Goal: Register for event/course: Sign up to attend an event or enroll in a course

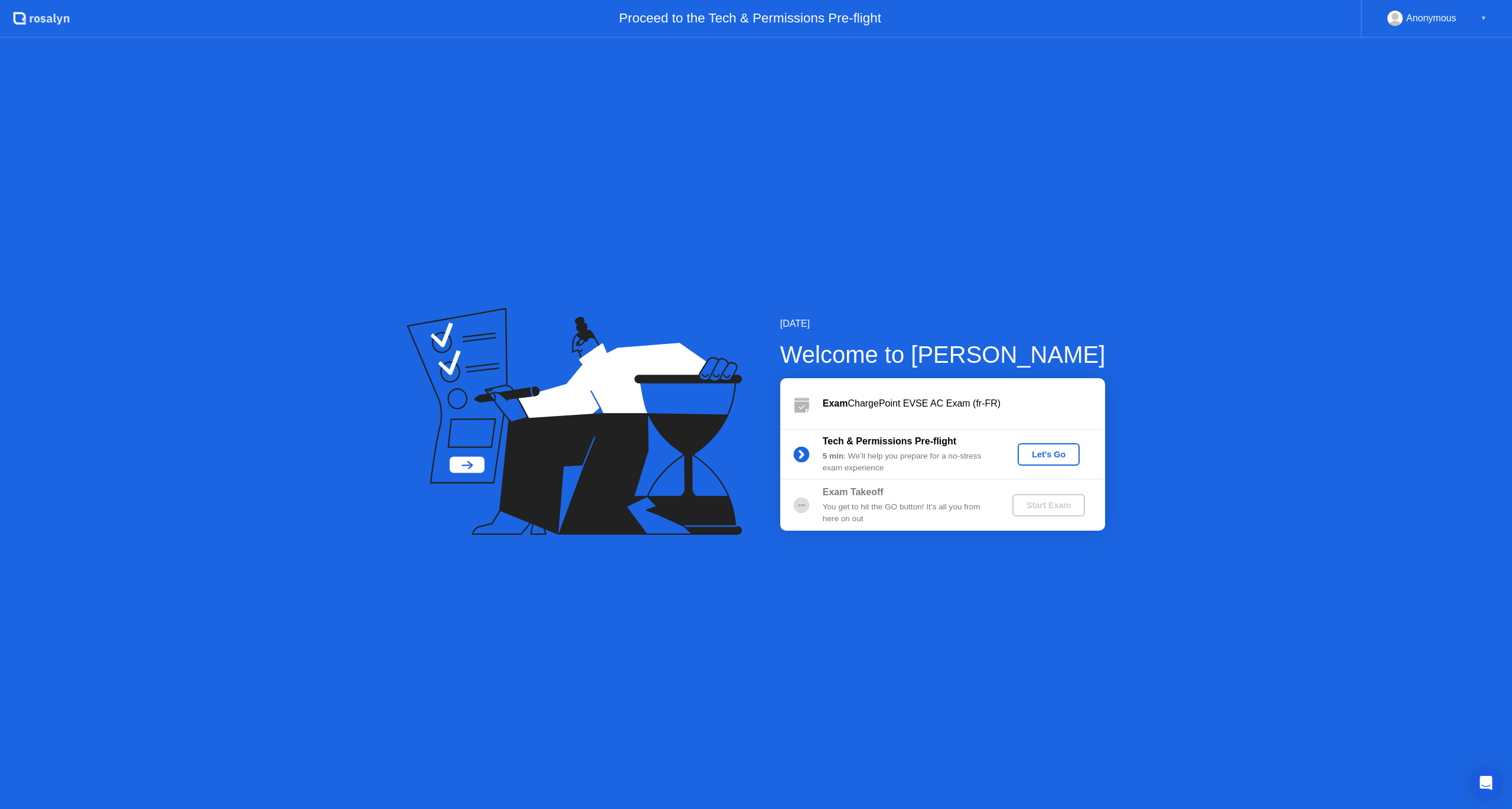
click at [890, 459] on div "5 min : We’ll help you prepare for a no-stress exam experience" at bounding box center [908, 462] width 170 height 24
click at [869, 508] on div "You get to hit the GO button! It’s all you from here on out" at bounding box center [908, 513] width 170 height 24
click at [1054, 510] on div "Start Exam" at bounding box center [1049, 505] width 64 height 10
click at [1051, 453] on div "Let's Go" at bounding box center [1048, 455] width 53 height 10
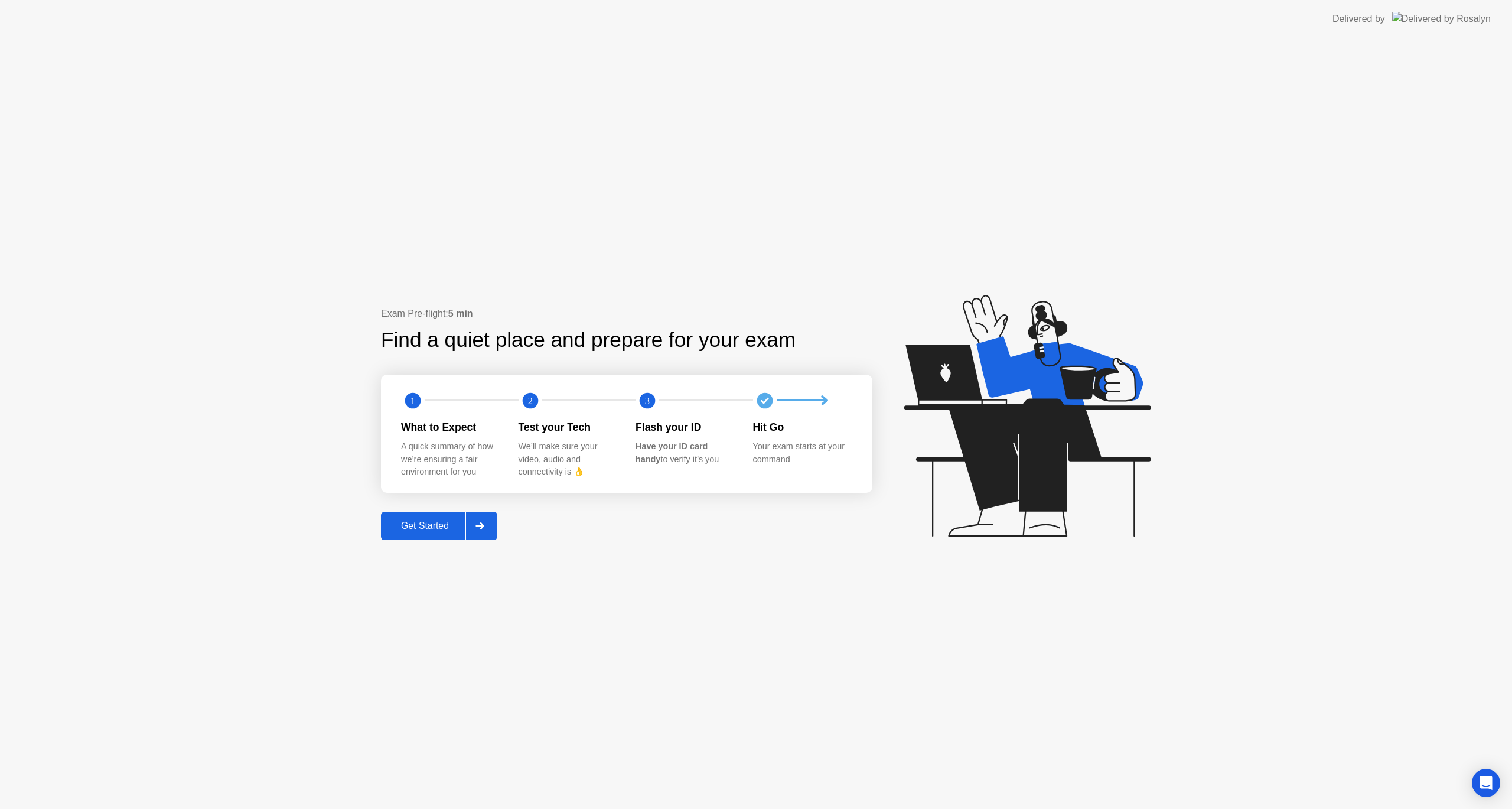
click at [484, 530] on div at bounding box center [479, 525] width 29 height 27
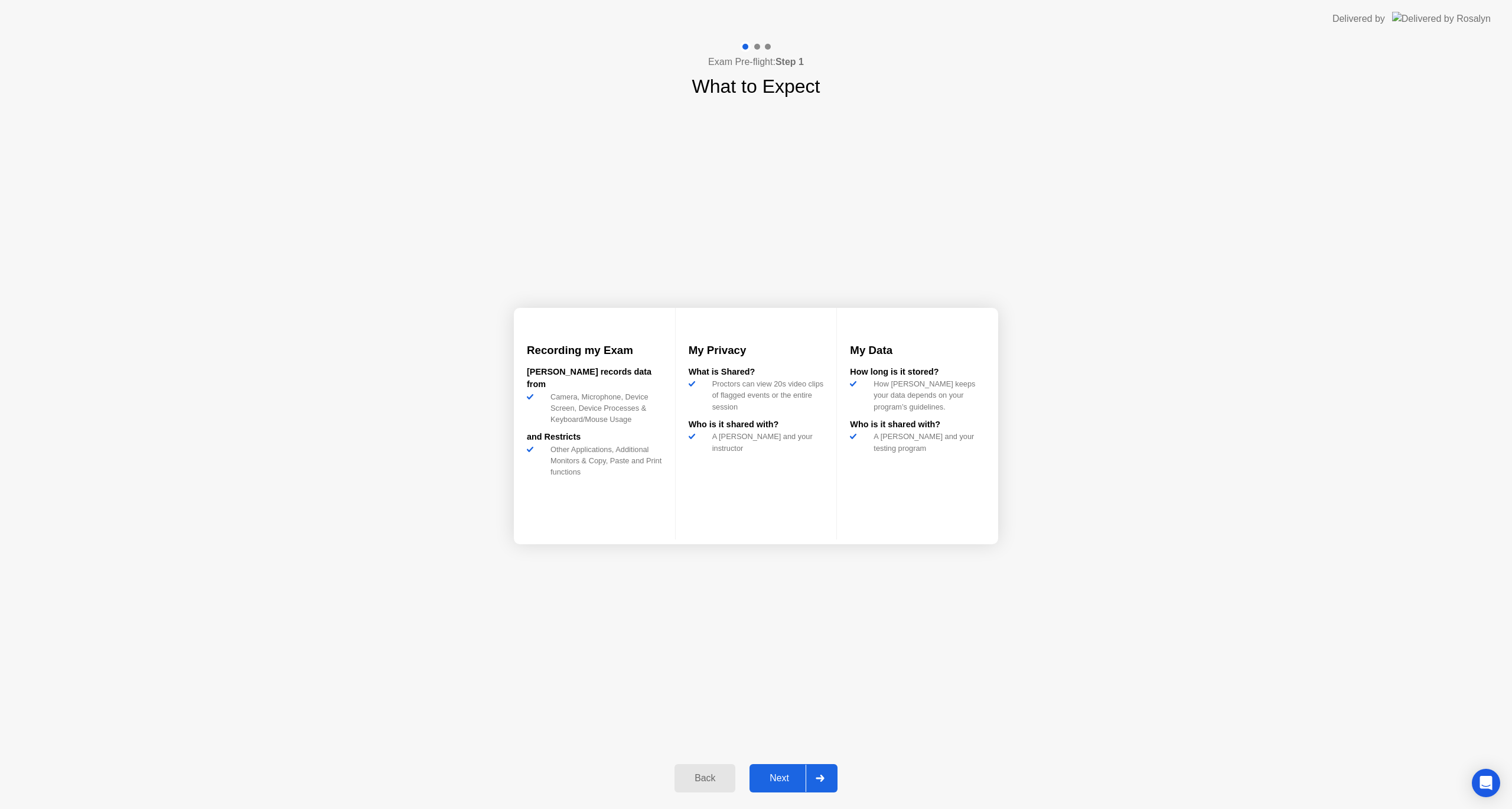
click at [792, 781] on div "Next" at bounding box center [779, 777] width 53 height 11
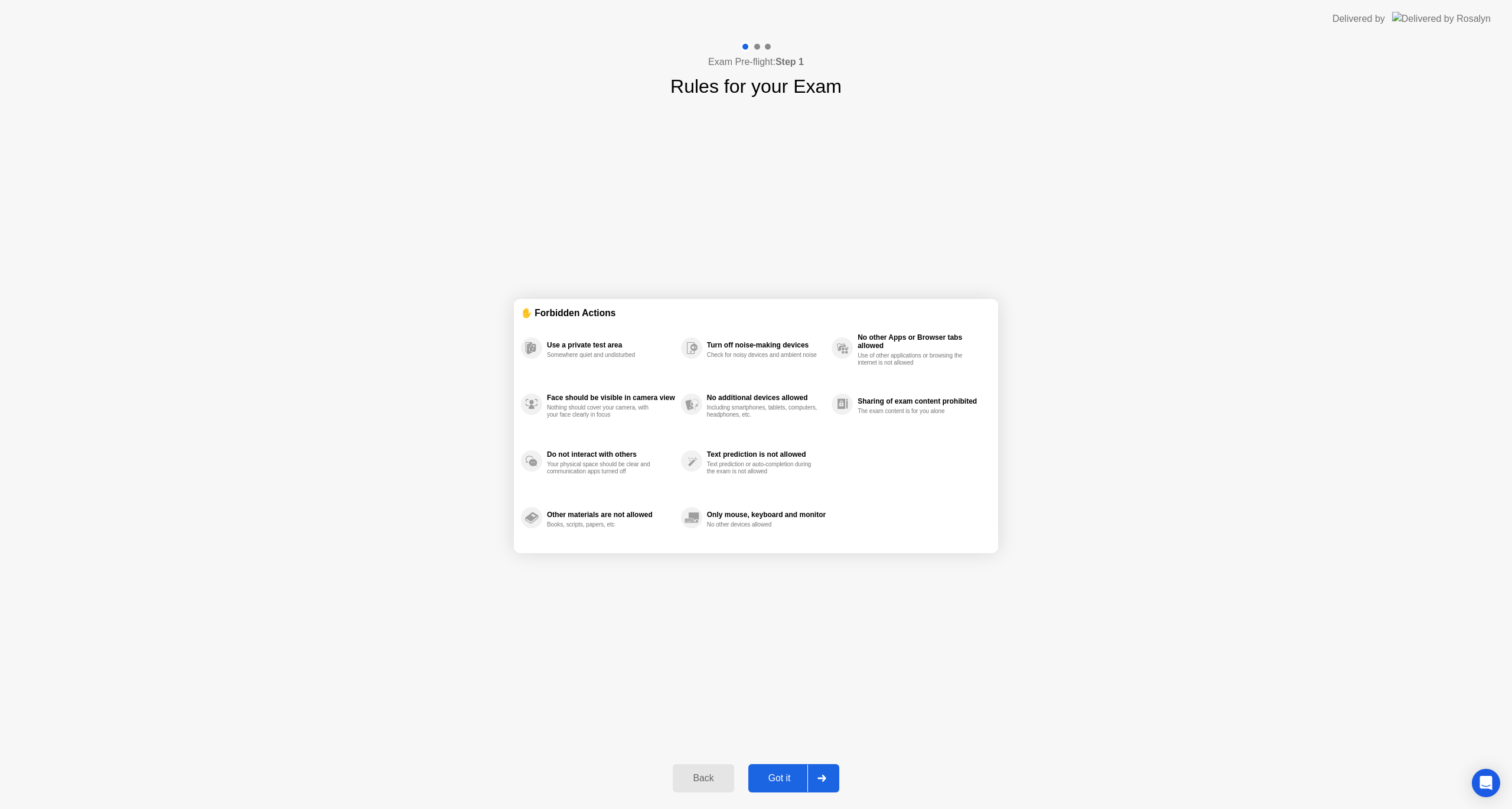
click at [816, 773] on div at bounding box center [821, 777] width 29 height 27
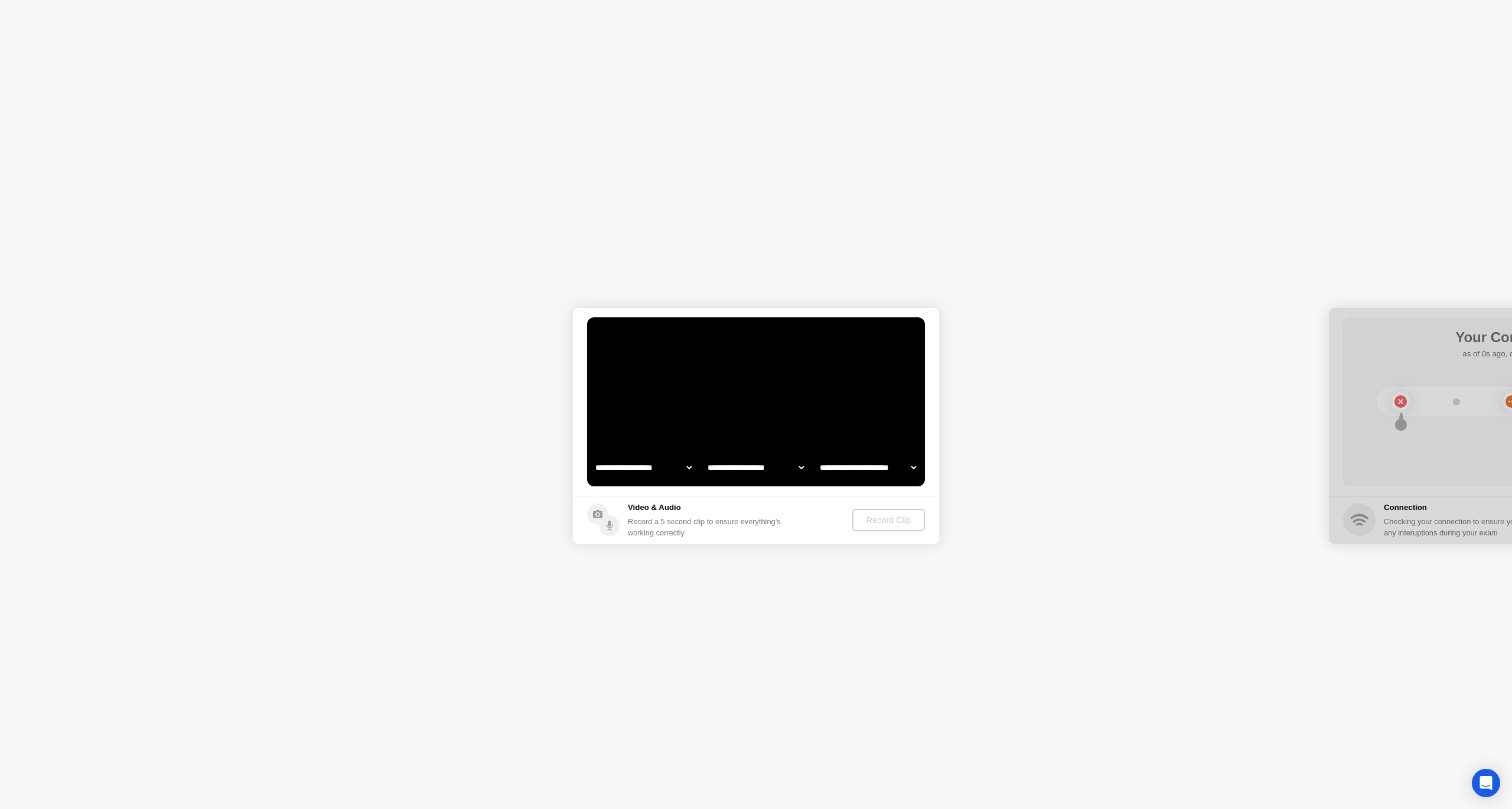
select select "**********"
select select "*******"
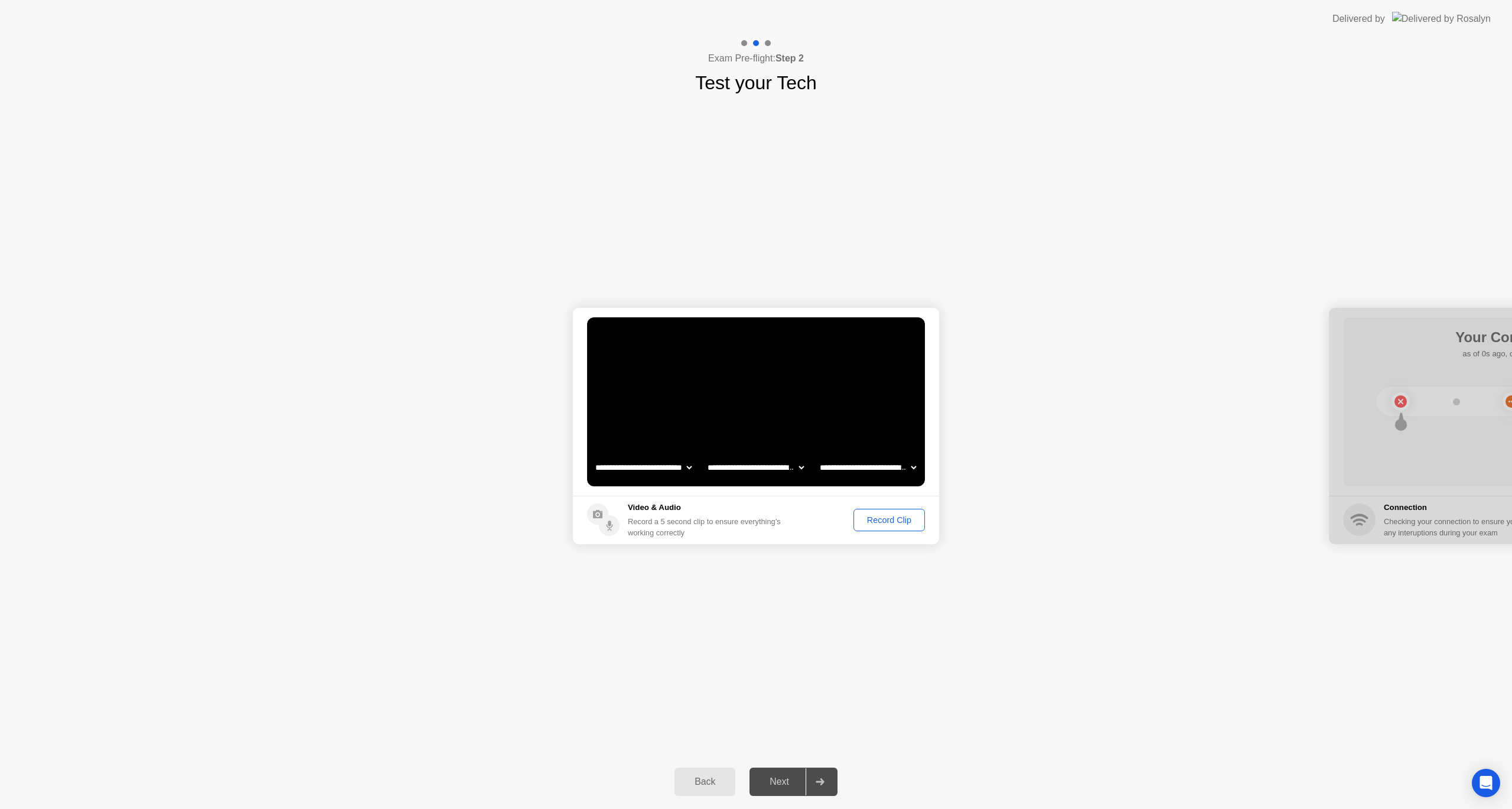
click at [894, 520] on div "Record Clip" at bounding box center [890, 520] width 64 height 10
click at [785, 784] on div "Next" at bounding box center [779, 781] width 53 height 11
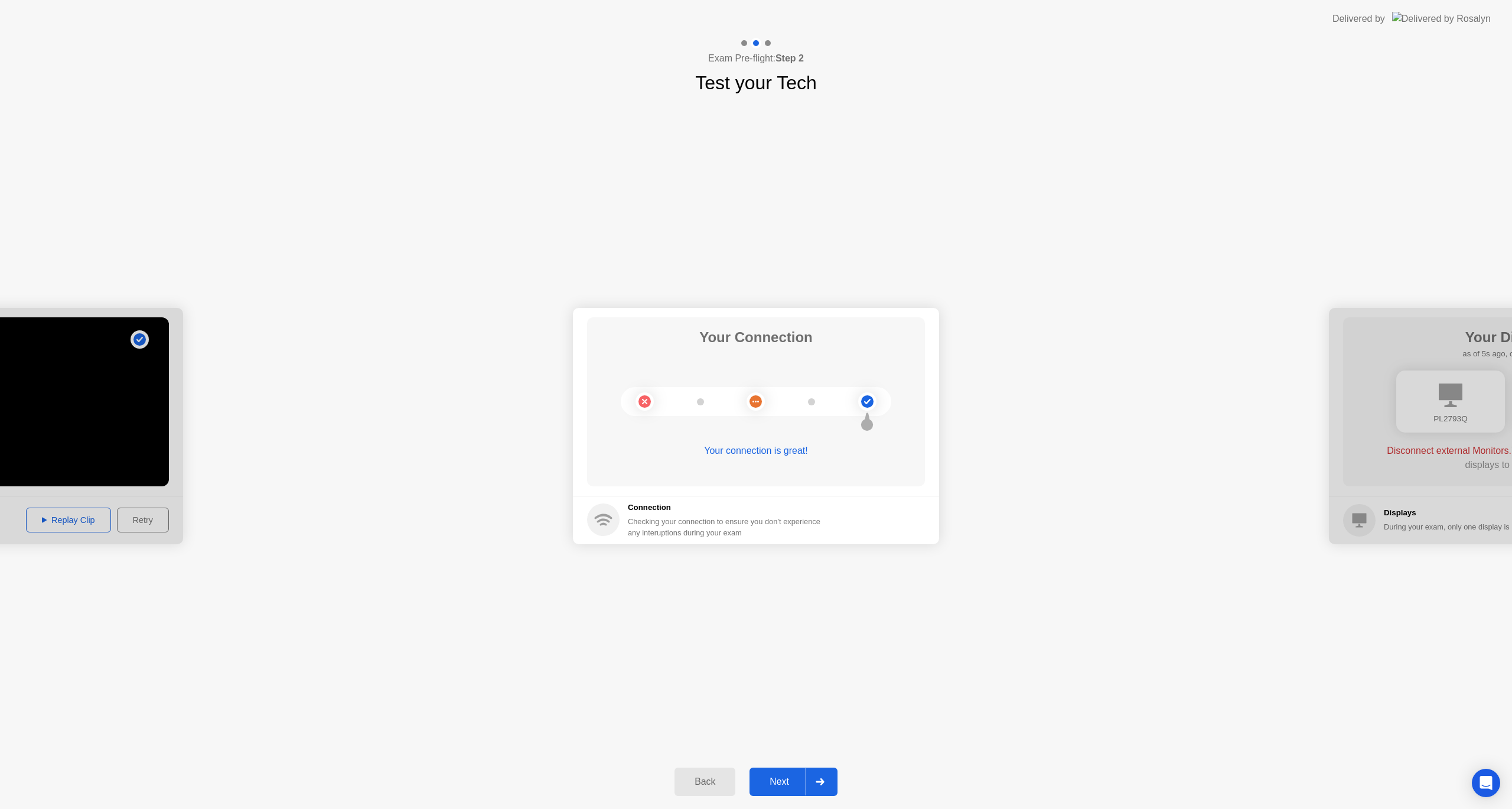
click at [821, 783] on icon at bounding box center [820, 781] width 9 height 7
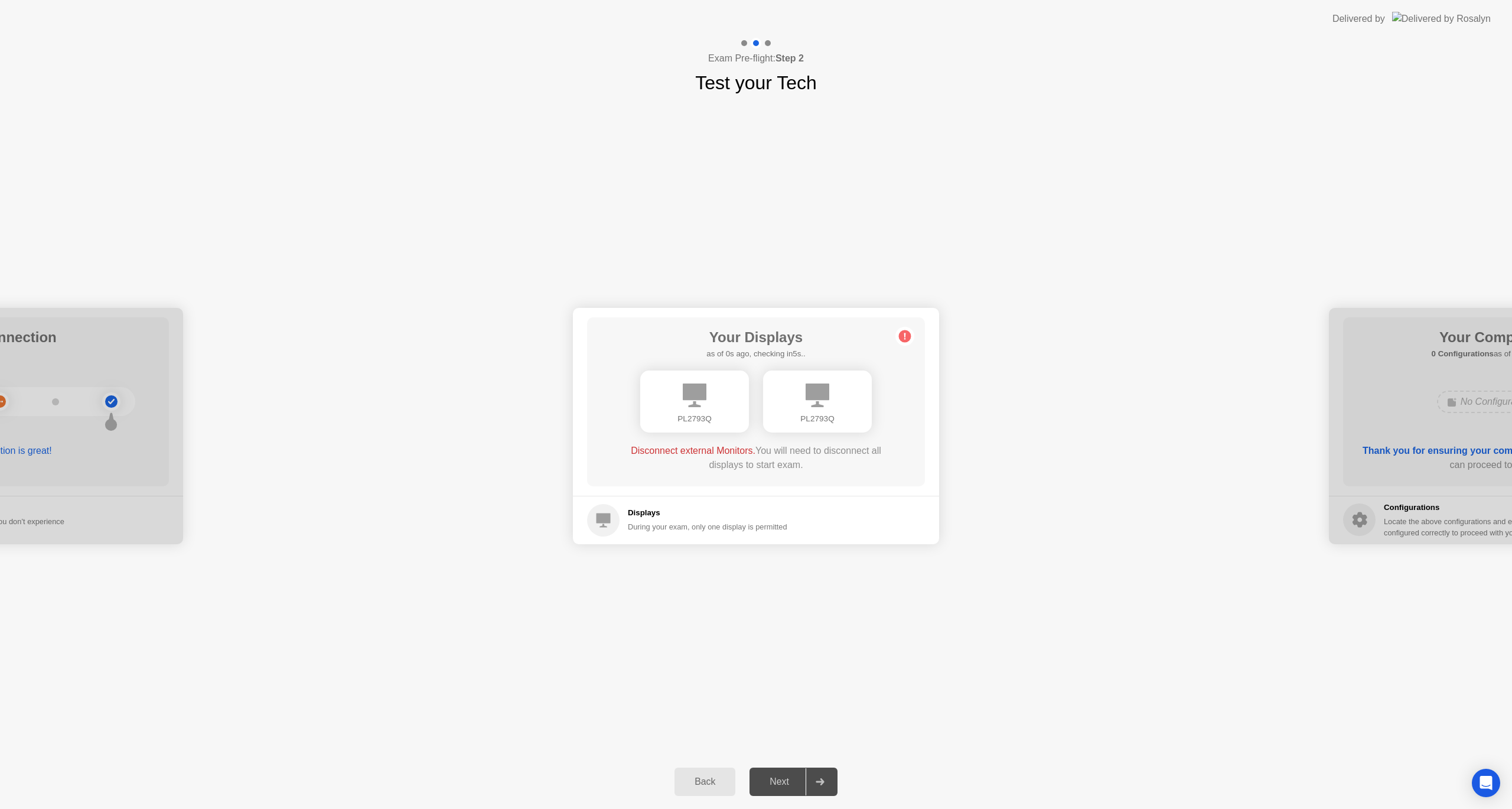
click at [906, 338] on circle at bounding box center [905, 336] width 12 height 12
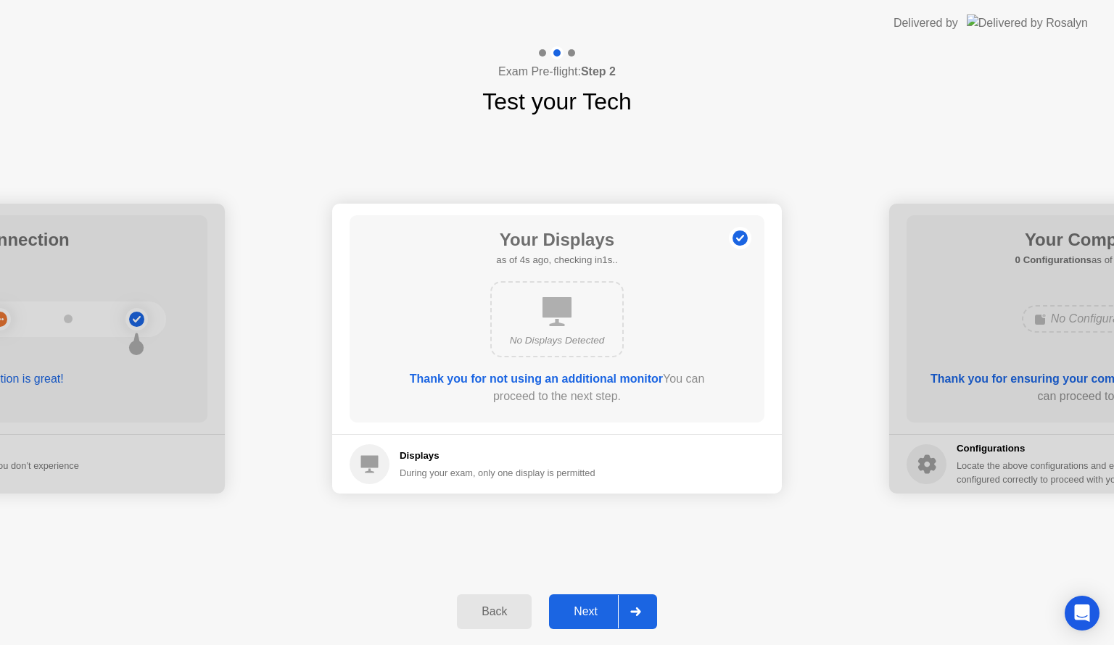
click at [638, 615] on icon at bounding box center [635, 612] width 11 height 9
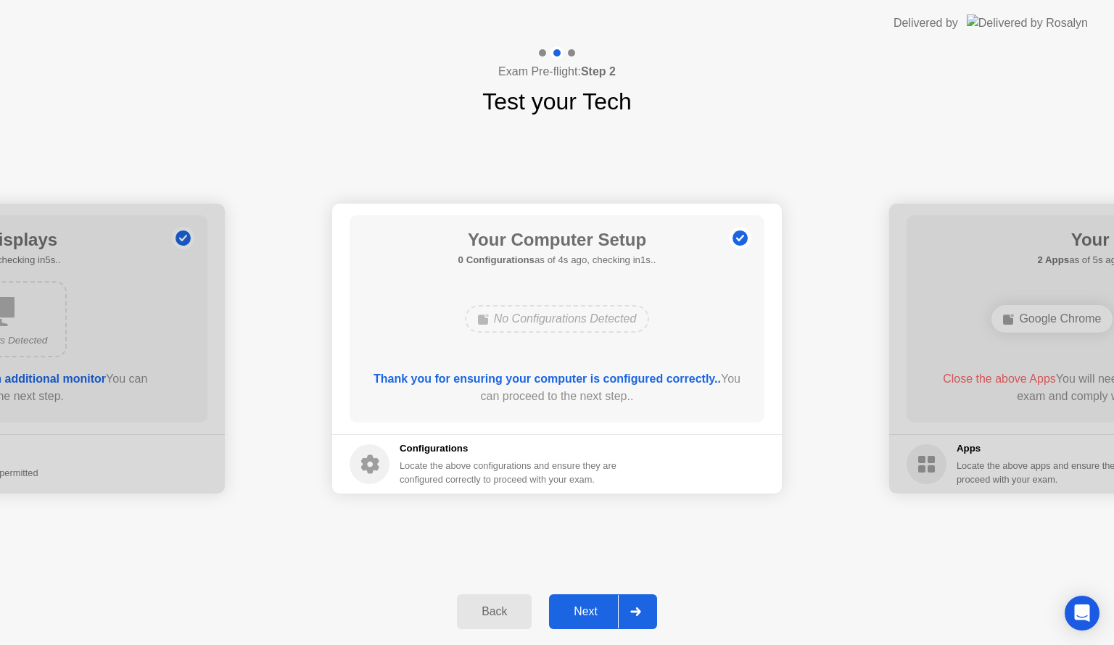
click at [640, 616] on div at bounding box center [635, 611] width 35 height 33
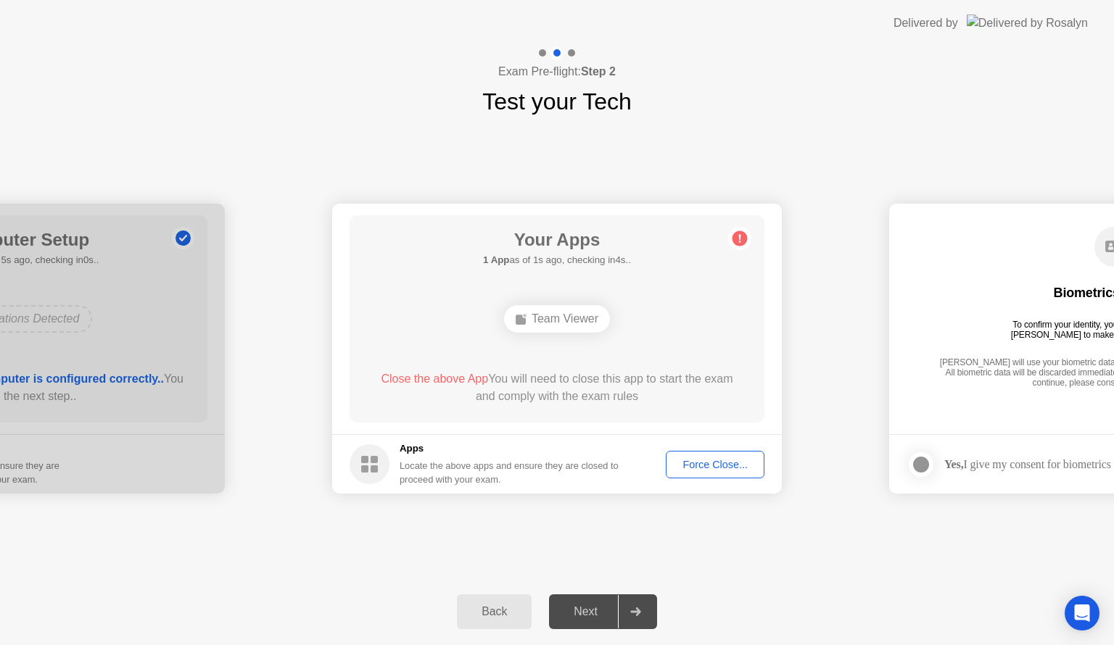
click at [747, 575] on div "**********" at bounding box center [557, 349] width 1114 height 460
click at [557, 320] on div "Team Viewer" at bounding box center [557, 319] width 106 height 28
click at [898, 583] on div "Back Next" at bounding box center [557, 612] width 1114 height 67
click at [811, 586] on div "Back Next" at bounding box center [557, 612] width 1114 height 67
click at [737, 233] on circle at bounding box center [739, 238] width 15 height 15
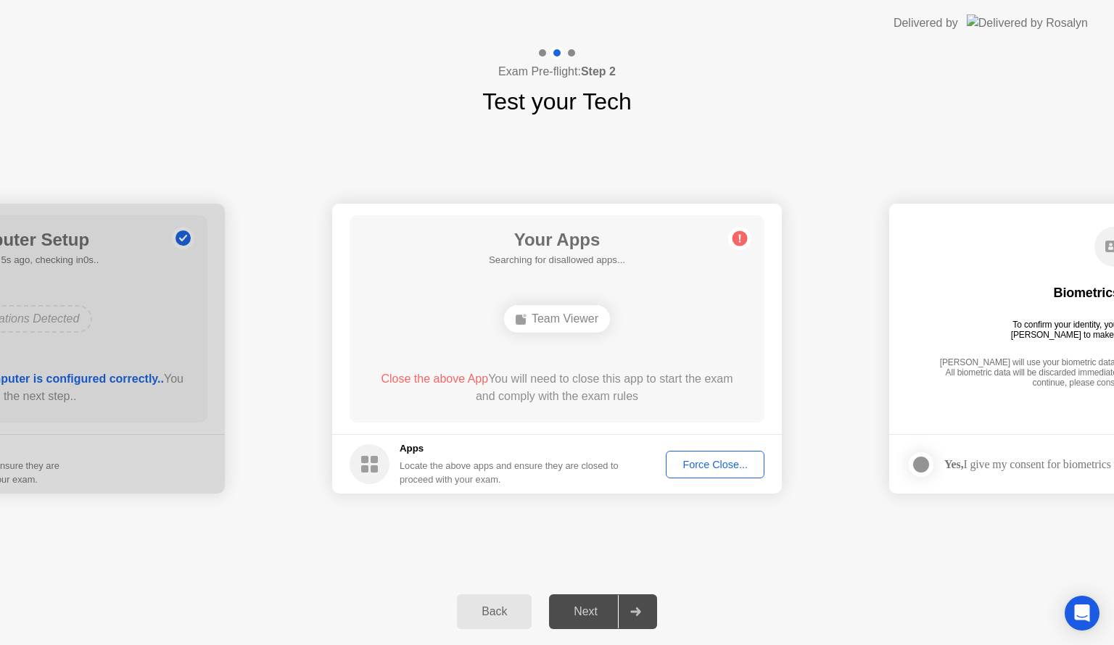
click at [617, 259] on h5 "Searching for disallowed apps..." at bounding box center [557, 260] width 136 height 15
click at [734, 470] on div "Force Close..." at bounding box center [715, 465] width 88 height 12
click at [723, 468] on div "Force Close..." at bounding box center [715, 465] width 88 height 12
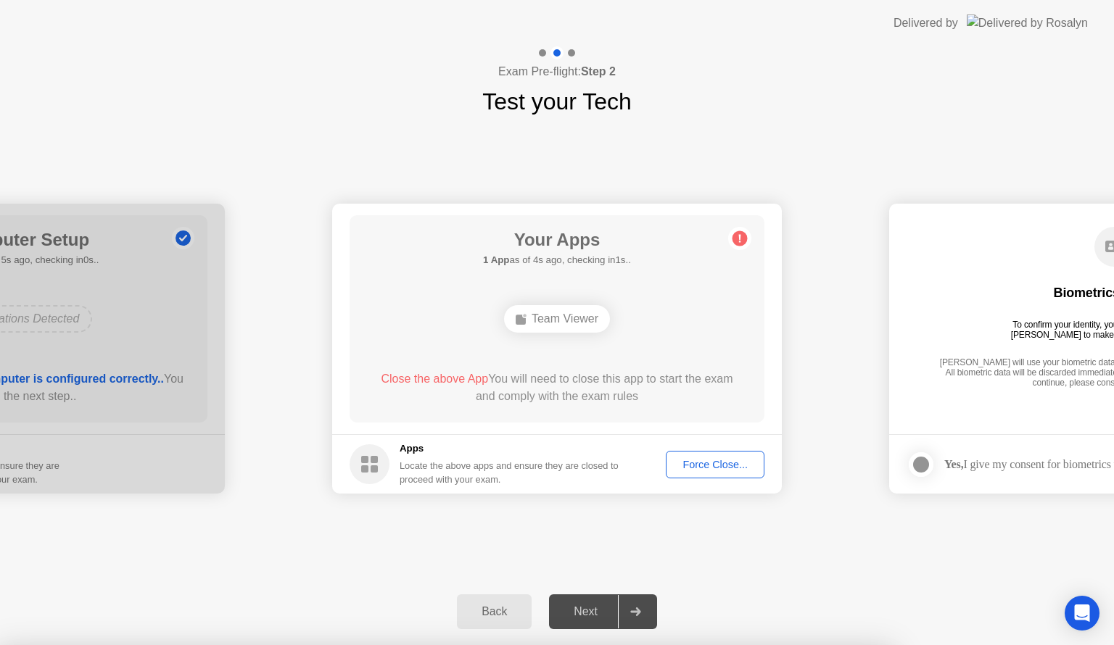
drag, startPoint x: 574, startPoint y: 235, endPoint x: 584, endPoint y: 244, distance: 12.8
click at [740, 238] on icon at bounding box center [740, 239] width 2 height 8
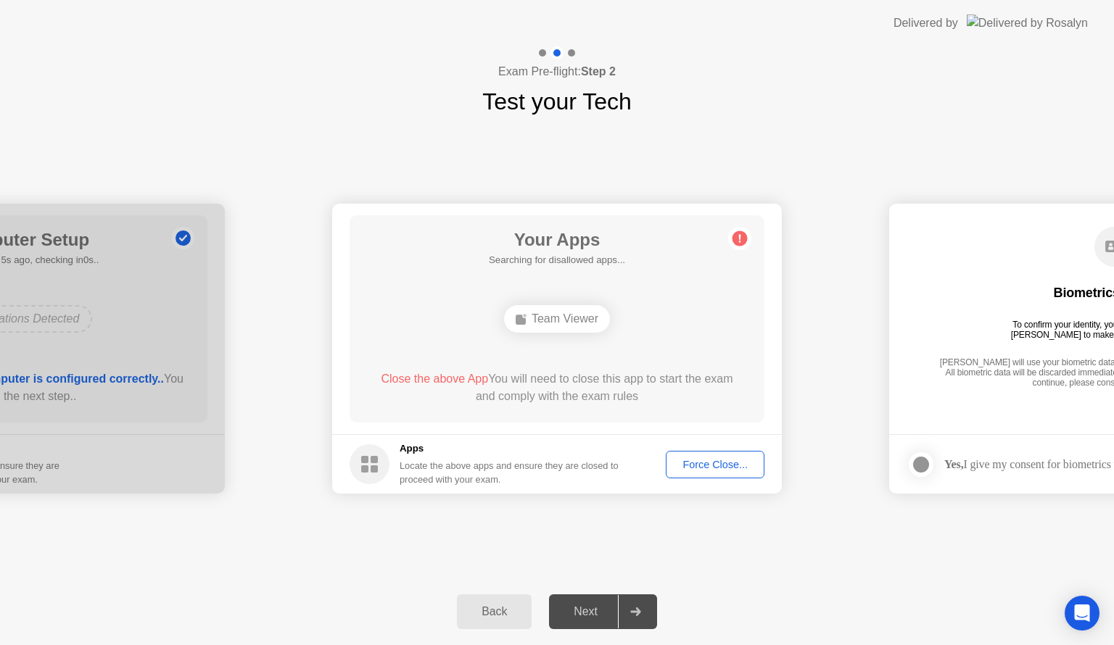
click at [737, 238] on circle at bounding box center [739, 238] width 15 height 15
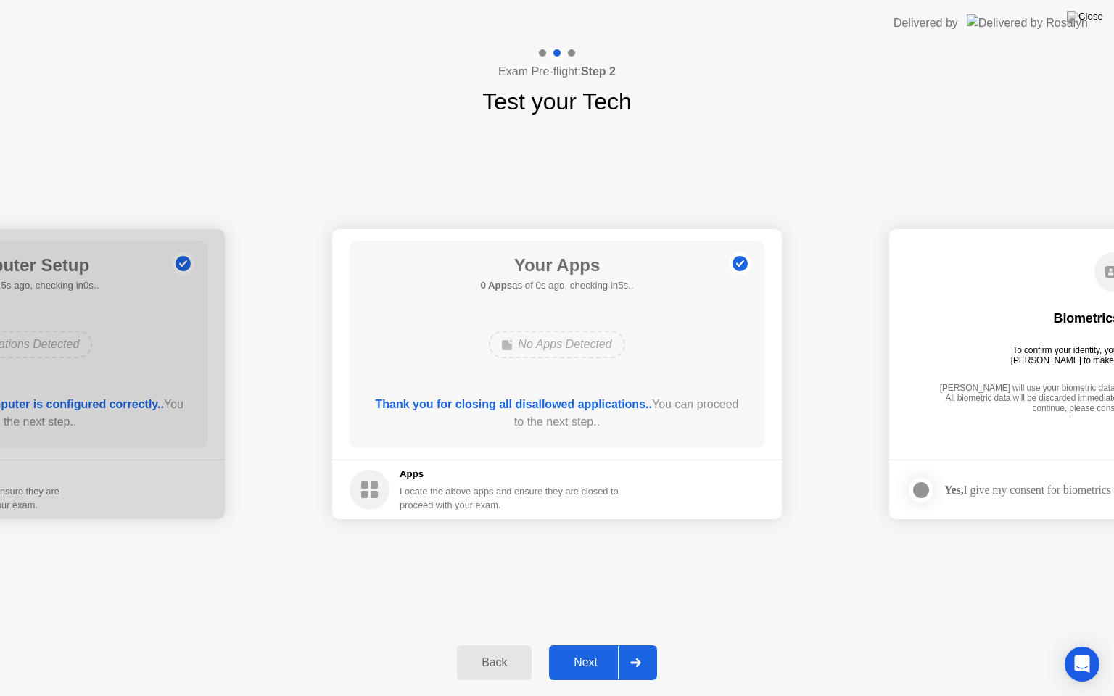
click at [586, 255] on h1 "Your Apps" at bounding box center [556, 265] width 153 height 26
click at [587, 255] on h1 "Your Apps" at bounding box center [556, 265] width 153 height 26
click at [635, 668] on div at bounding box center [635, 662] width 35 height 33
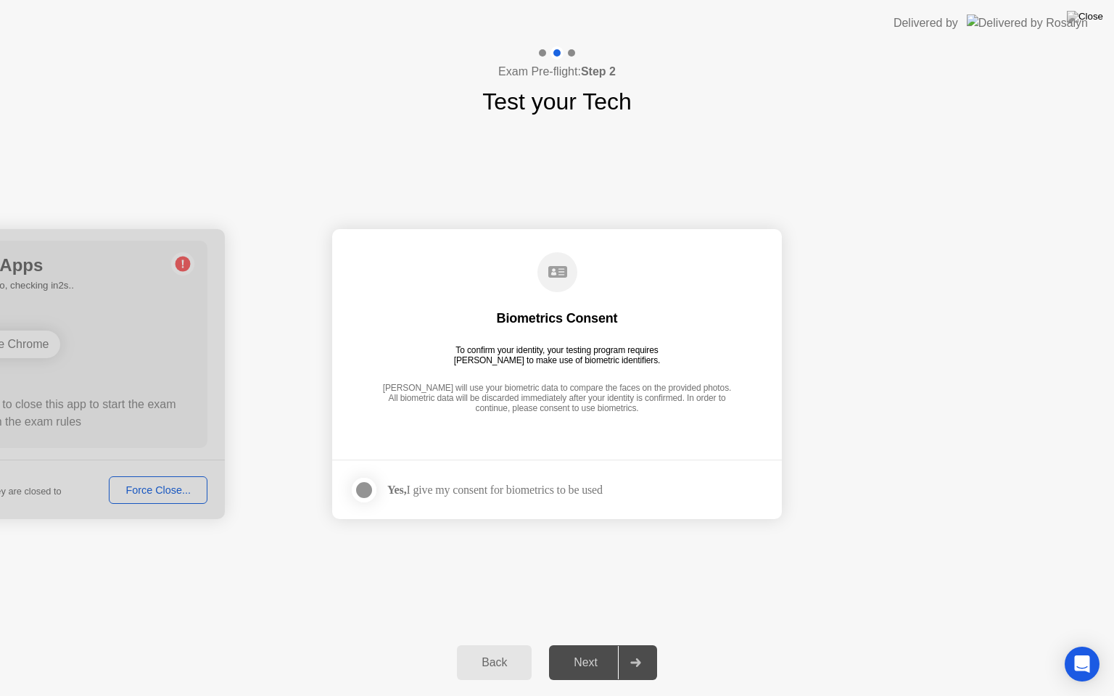
click at [510, 666] on div "Back" at bounding box center [494, 662] width 66 height 13
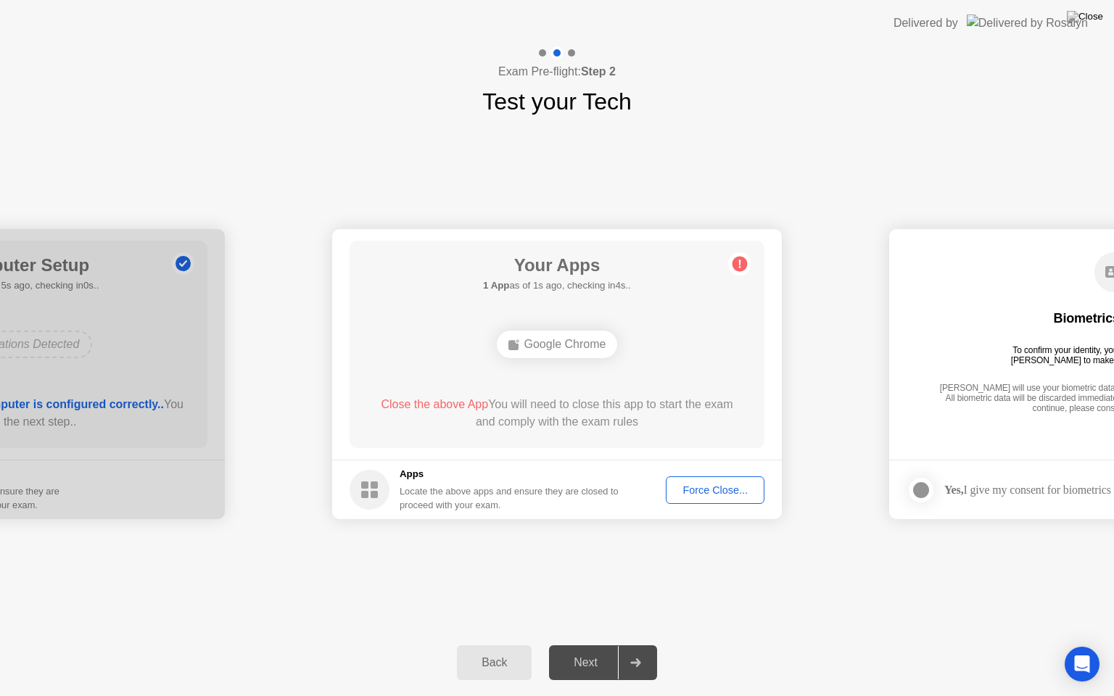
drag, startPoint x: 901, startPoint y: 6, endPoint x: 909, endPoint y: 18, distance: 14.3
click at [909, 18] on header "Delivered by" at bounding box center [557, 23] width 1114 height 46
click at [831, 557] on div "**********" at bounding box center [557, 374] width 1114 height 510
click at [662, 357] on div "Google Chrome" at bounding box center [557, 344] width 332 height 39
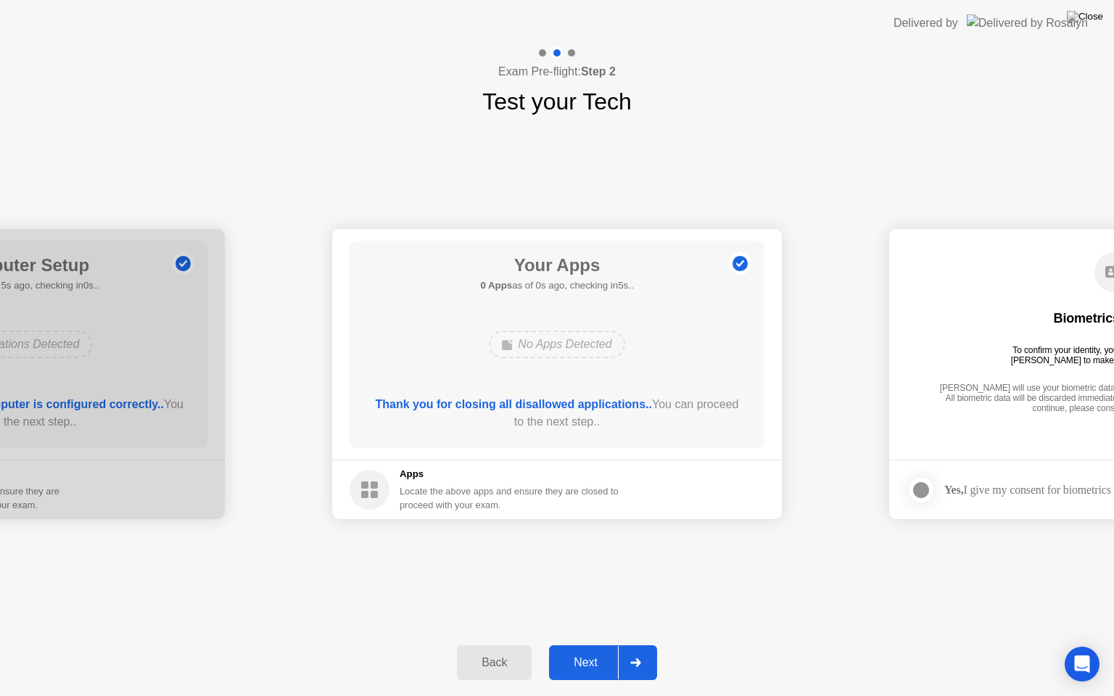
click at [634, 669] on div at bounding box center [635, 662] width 35 height 33
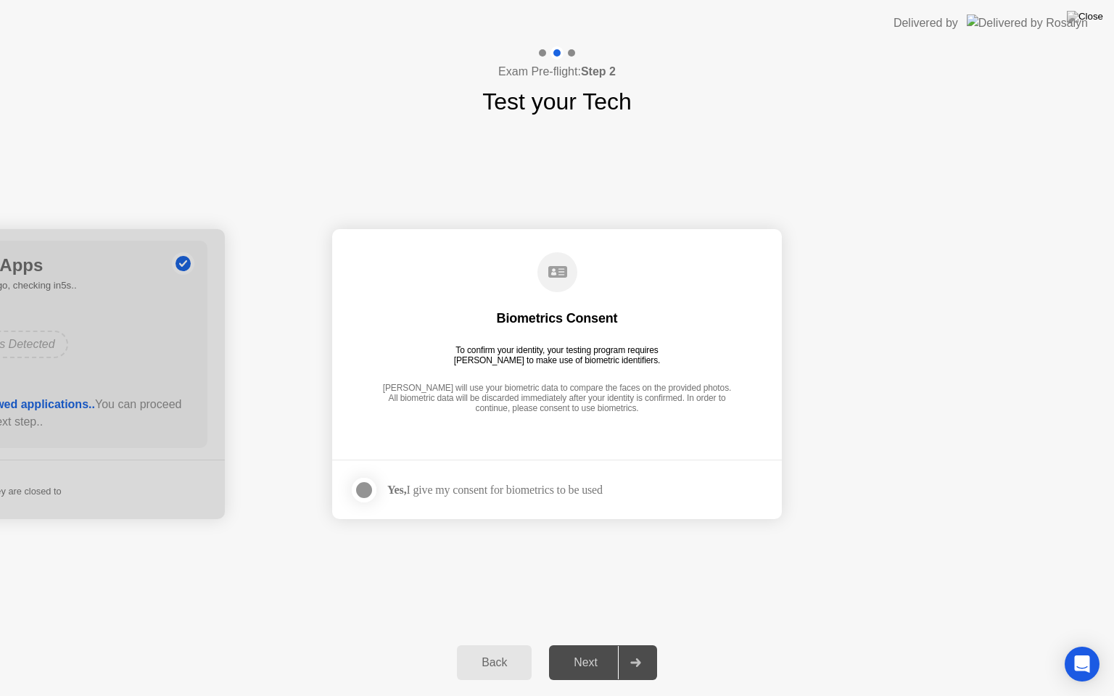
click at [434, 491] on div "Yes, I give my consent for biometrics to be used" at bounding box center [494, 490] width 215 height 14
click at [363, 492] on div at bounding box center [363, 489] width 17 height 17
click at [634, 663] on icon at bounding box center [635, 662] width 10 height 9
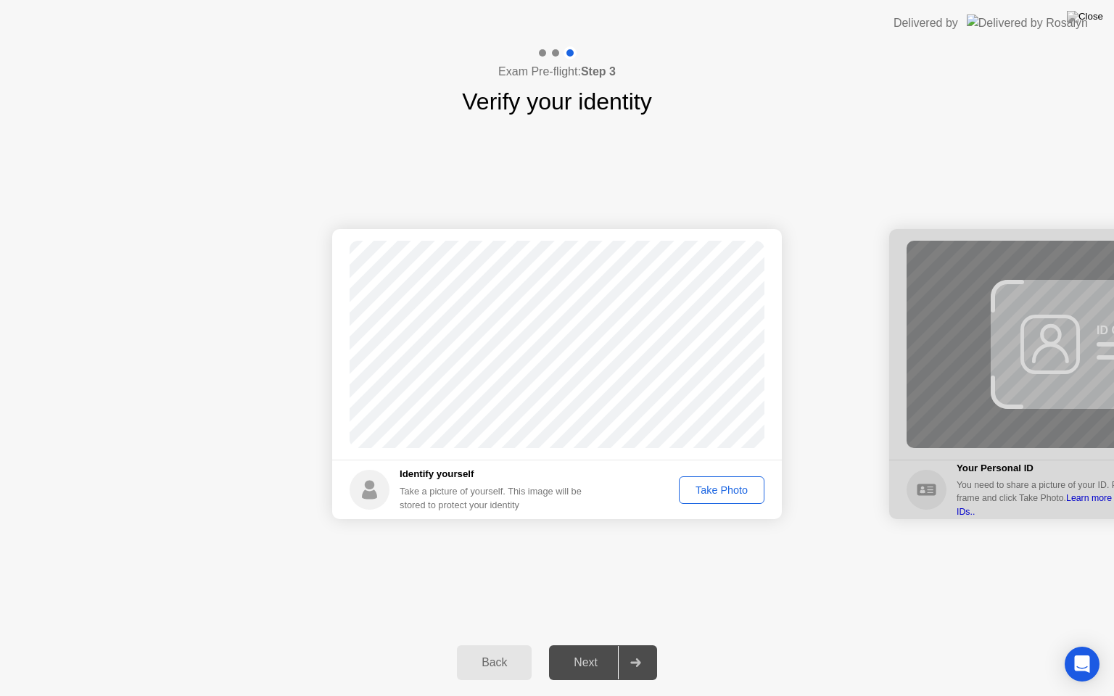
click at [721, 490] on div "Take Photo" at bounding box center [721, 490] width 75 height 12
click at [624, 665] on div at bounding box center [635, 662] width 35 height 33
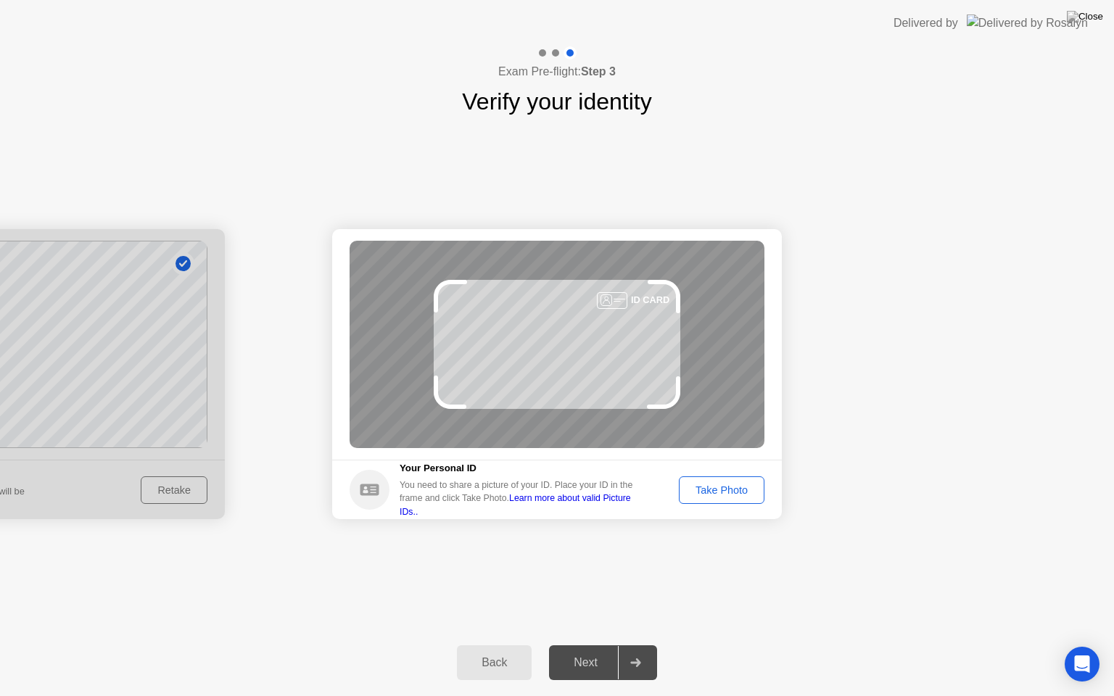
click at [515, 461] on footer "Your Personal ID You need to share a picture of your ID. Place your ID in the f…" at bounding box center [557, 489] width 450 height 59
click at [903, 557] on div "Success Photo is correctly taken Identify yourself Take a picture of yourself. …" at bounding box center [557, 374] width 1114 height 510
click at [751, 490] on div "Take Photo" at bounding box center [721, 490] width 75 height 12
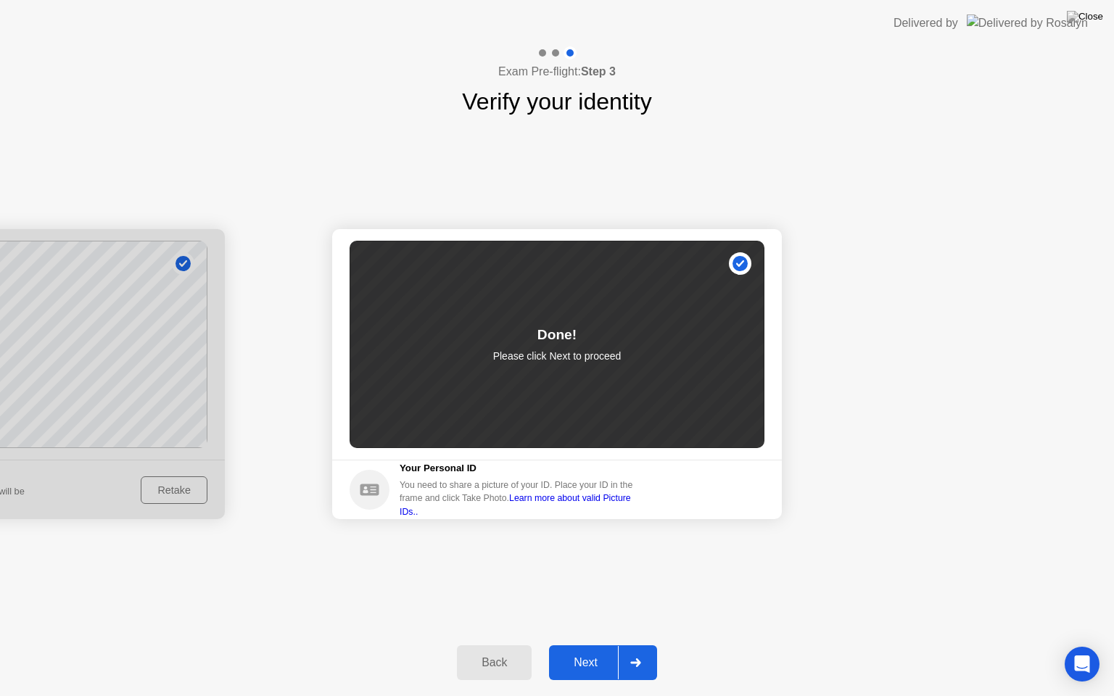
click at [595, 669] on div "Next" at bounding box center [585, 662] width 65 height 13
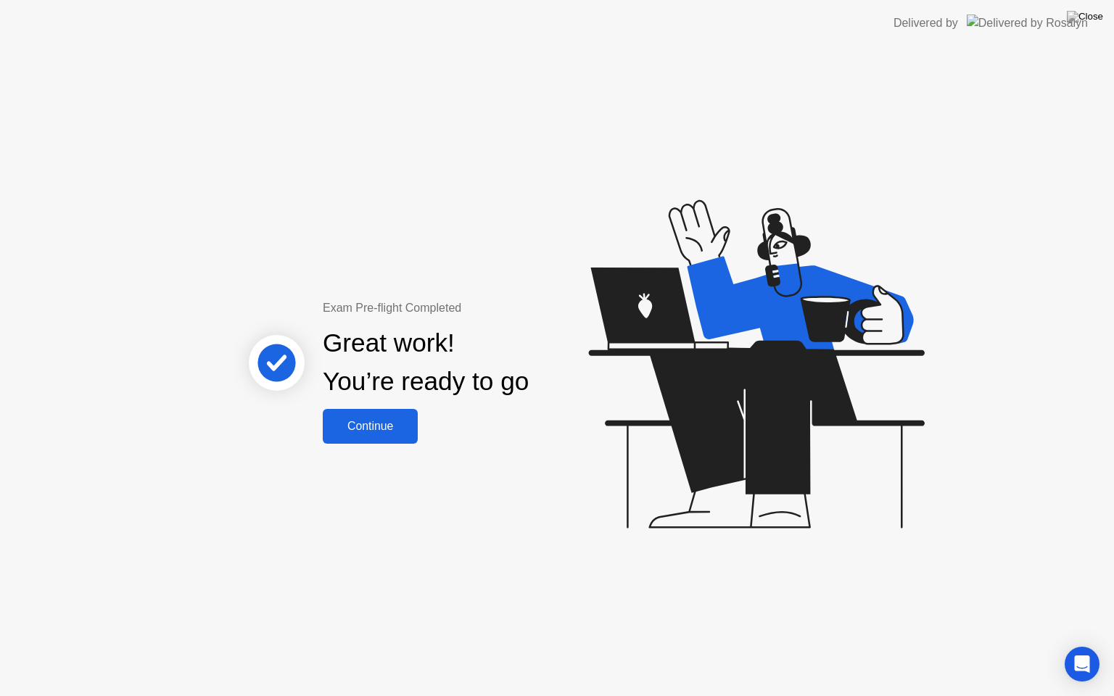
click at [374, 421] on div "Continue" at bounding box center [370, 426] width 86 height 13
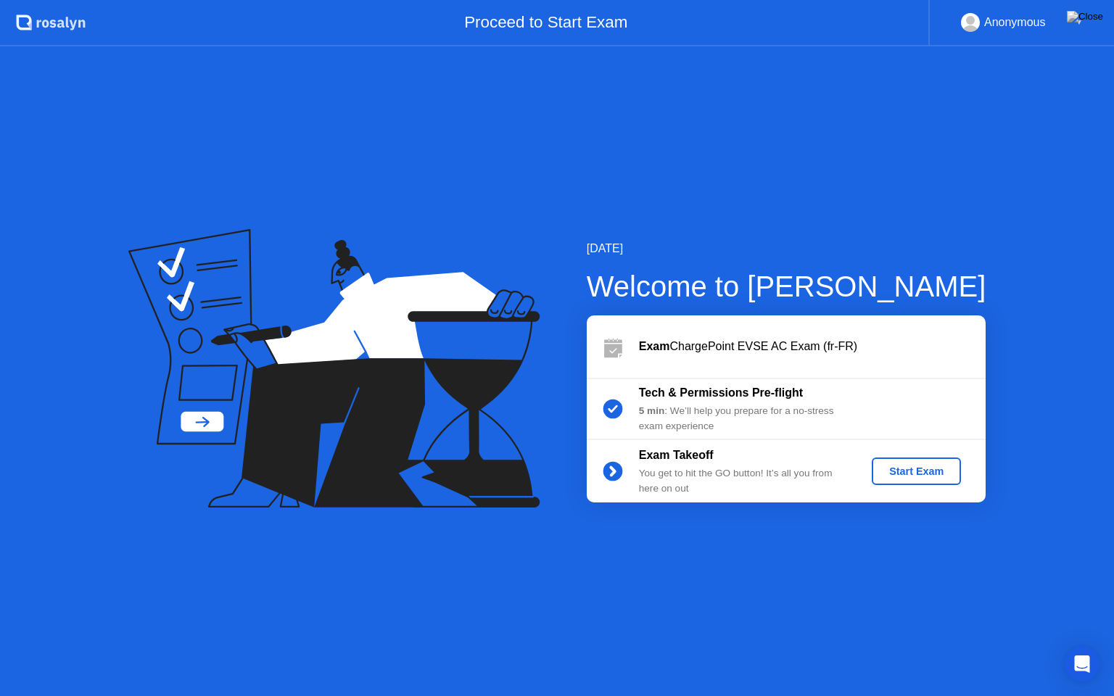
click at [917, 473] on div "Start Exam" at bounding box center [916, 471] width 78 height 12
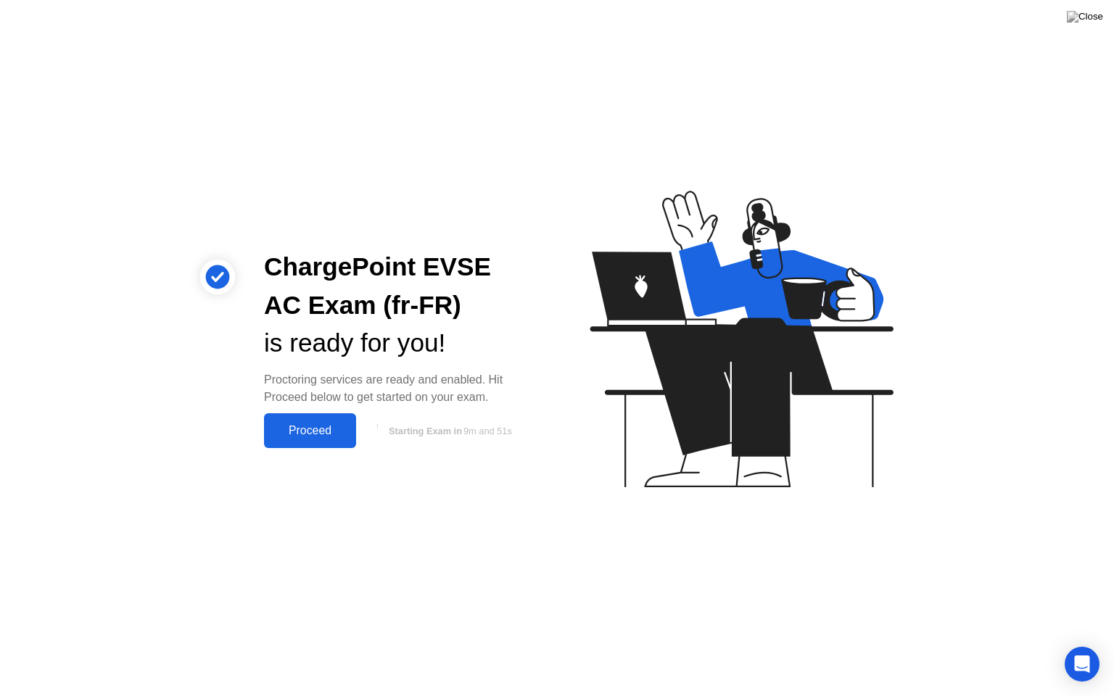
click at [318, 426] on div "Proceed" at bounding box center [309, 430] width 83 height 13
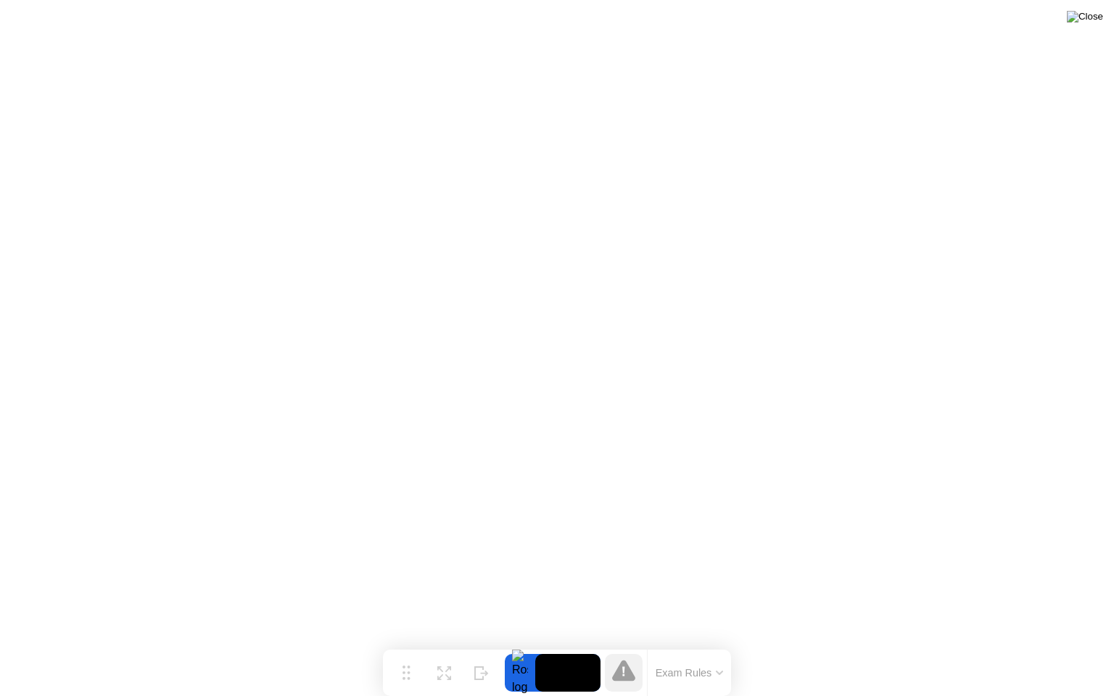
click at [1093, 20] on img at bounding box center [1085, 17] width 36 height 12
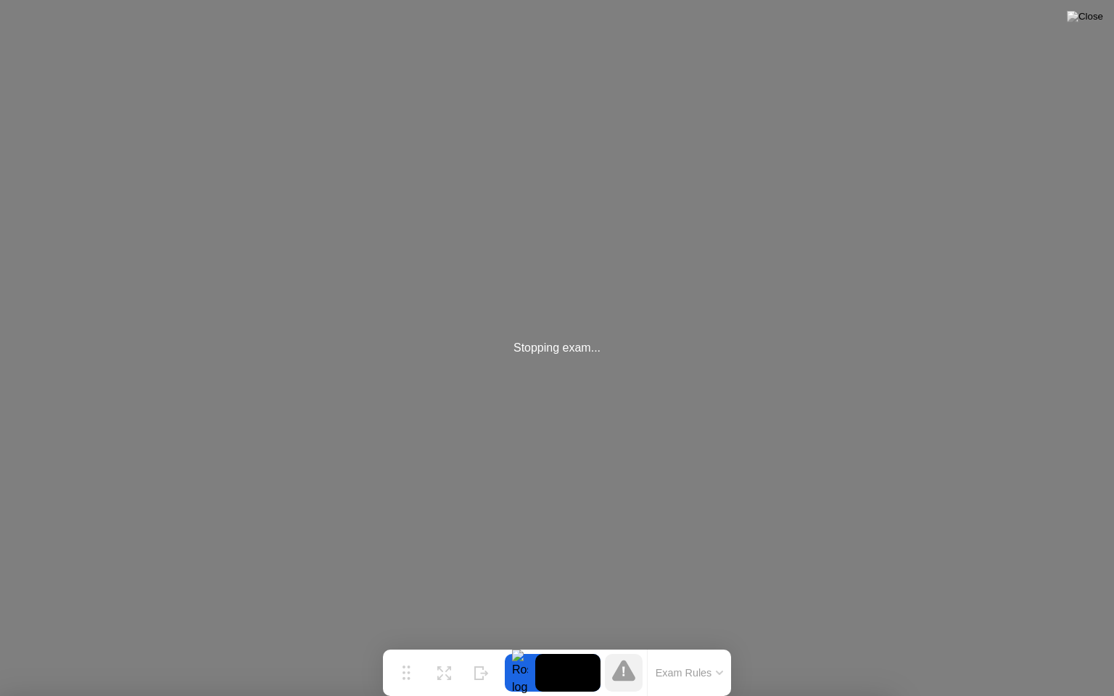
click at [916, 696] on div at bounding box center [557, 696] width 1114 height 0
click at [1095, 17] on img at bounding box center [1085, 17] width 36 height 12
click at [1096, 20] on img at bounding box center [1085, 17] width 36 height 12
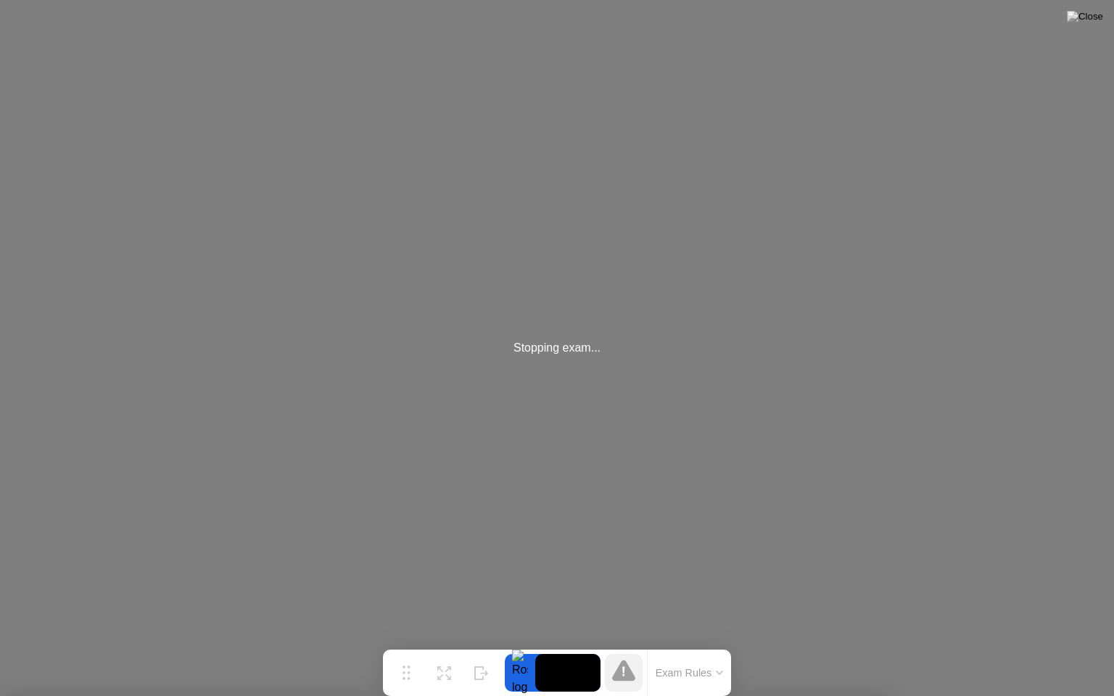
click at [633, 696] on div at bounding box center [557, 696] width 1114 height 0
drag, startPoint x: 769, startPoint y: 249, endPoint x: 856, endPoint y: 278, distance: 91.9
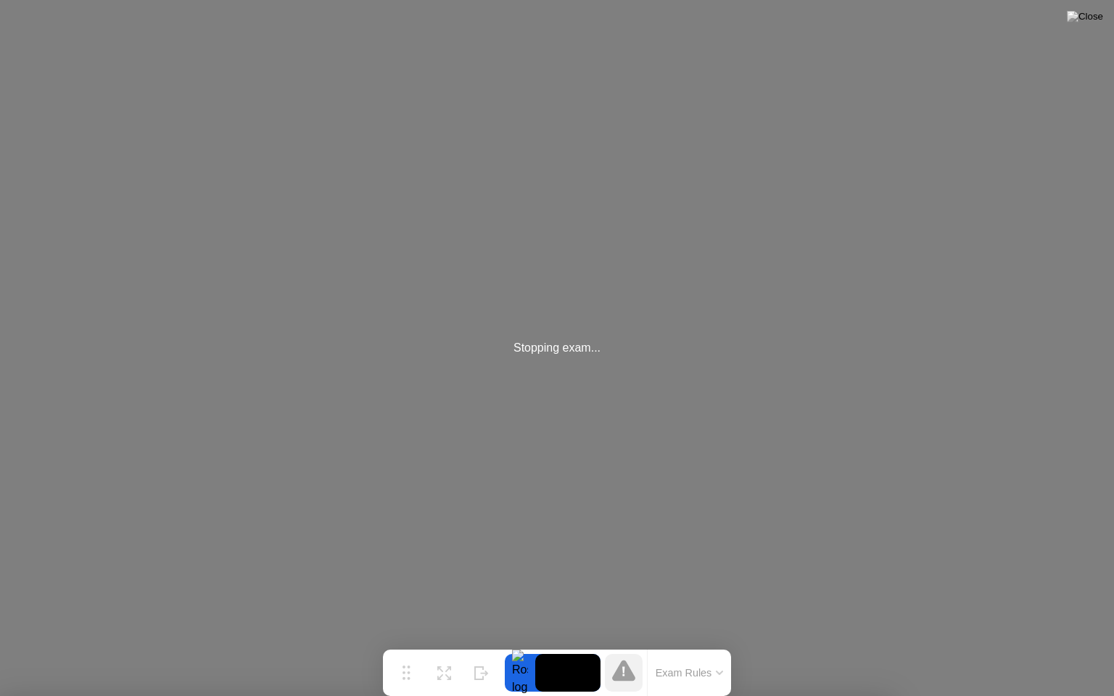
click at [831, 696] on div at bounding box center [557, 696] width 1114 height 0
click at [948, 696] on div at bounding box center [557, 696] width 1114 height 0
click at [1102, 19] on img at bounding box center [1085, 17] width 36 height 12
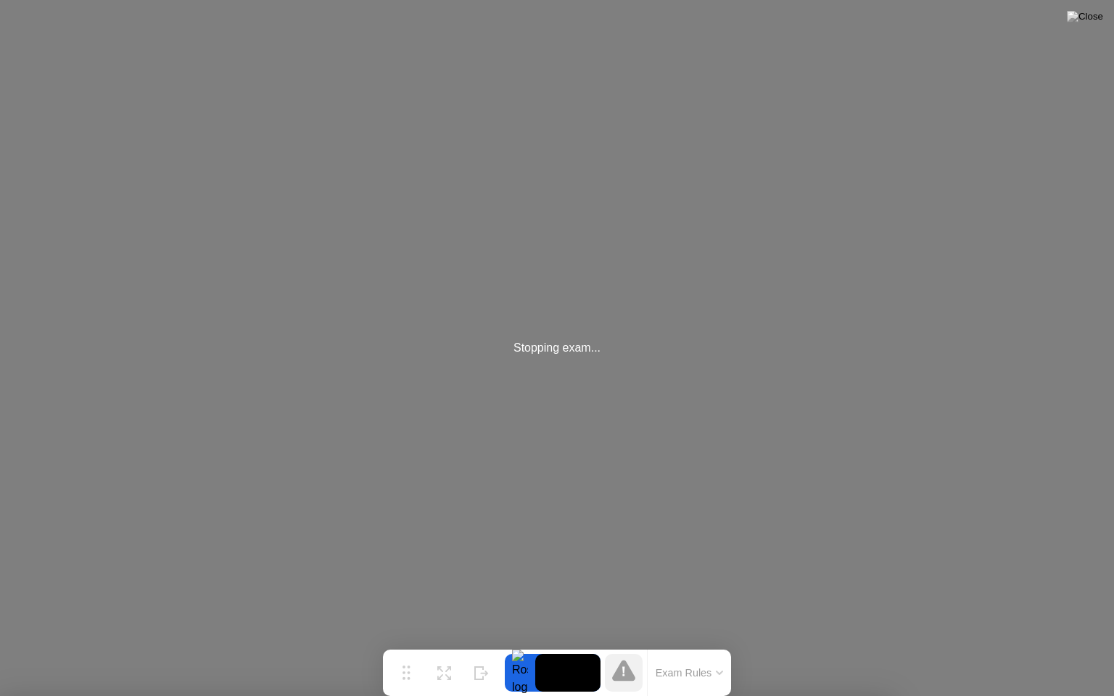
click at [841, 696] on div at bounding box center [557, 696] width 1114 height 0
click at [828, 696] on div at bounding box center [557, 696] width 1114 height 0
click at [1093, 17] on img at bounding box center [1085, 17] width 36 height 12
click at [721, 672] on icon at bounding box center [719, 672] width 6 height 3
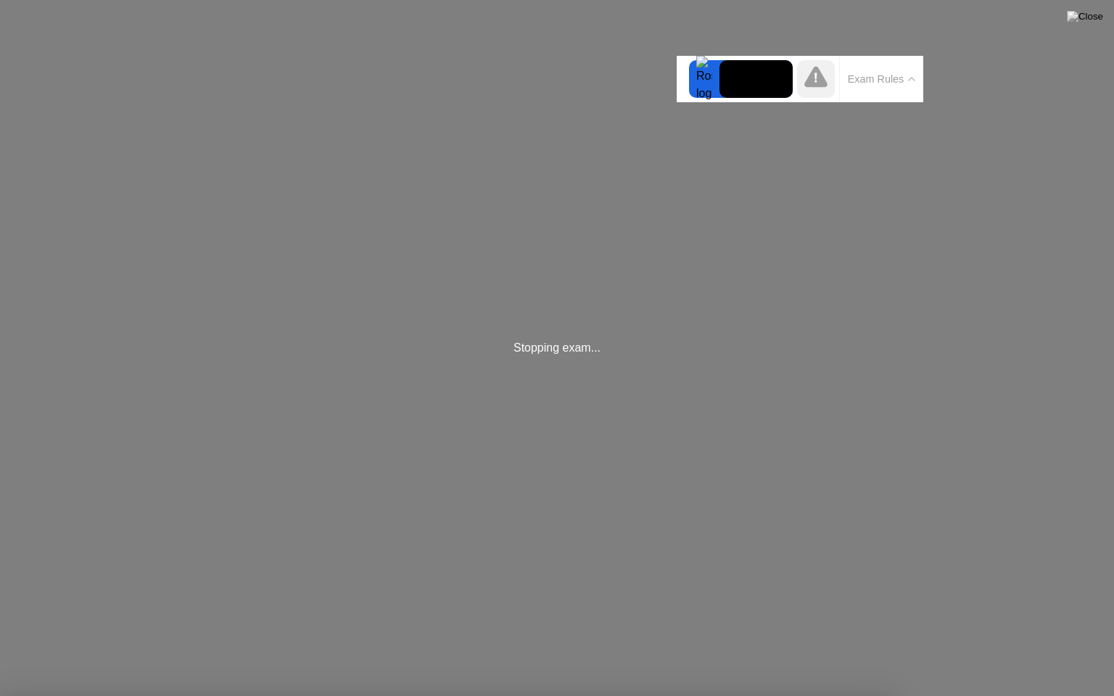
drag, startPoint x: 1056, startPoint y: 104, endPoint x: 1052, endPoint y: 74, distance: 30.7
click at [1052, 696] on div at bounding box center [557, 696] width 1114 height 0
click at [1098, 17] on img at bounding box center [1085, 17] width 36 height 12
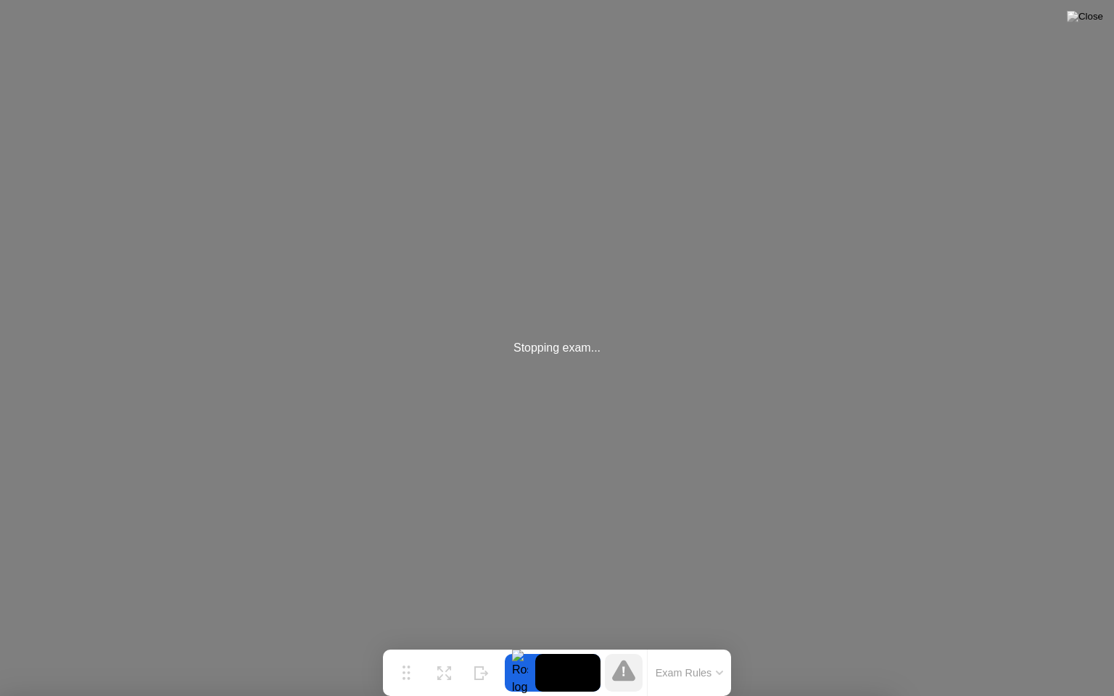
click at [589, 371] on div "Stopping exam..." at bounding box center [557, 348] width 1114 height 696
click at [551, 338] on div "Stopping exam..." at bounding box center [557, 348] width 1114 height 696
click at [858, 0] on div "Stopping exam..." at bounding box center [557, 348] width 1114 height 696
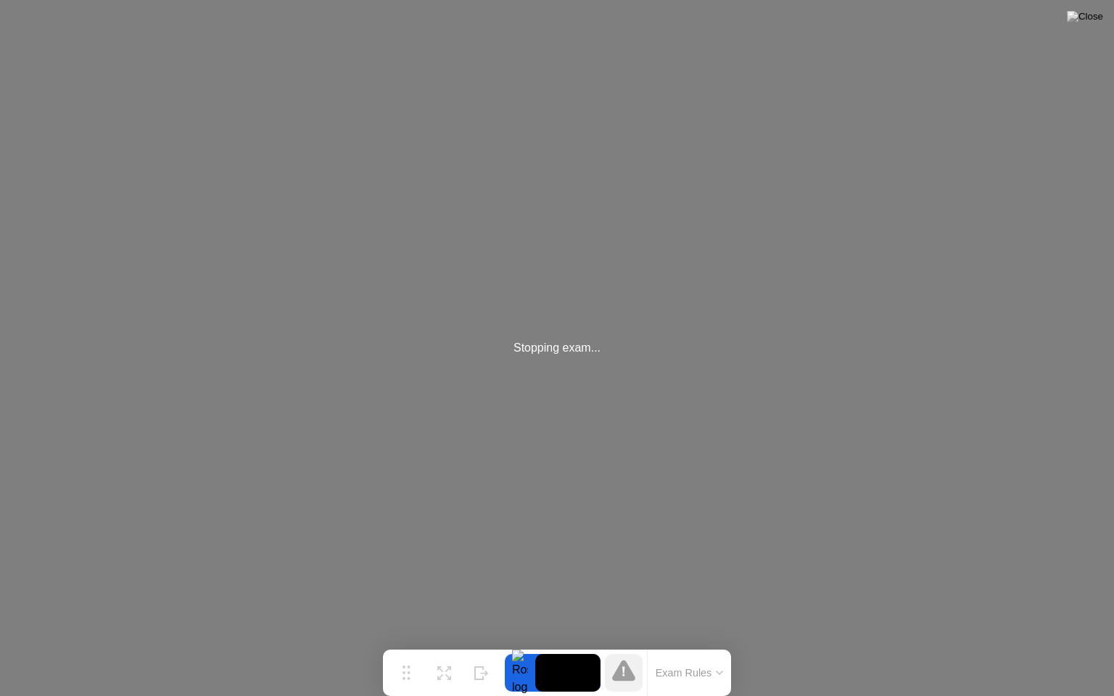
click at [974, 46] on div "Stopping exam..." at bounding box center [557, 348] width 1114 height 696
click at [821, 45] on div "Stopping exam..." at bounding box center [557, 348] width 1114 height 696
click at [1104, 7] on button at bounding box center [1085, 16] width 44 height 19
click at [1102, 11] on img at bounding box center [1085, 17] width 36 height 12
